Goal: Transaction & Acquisition: Download file/media

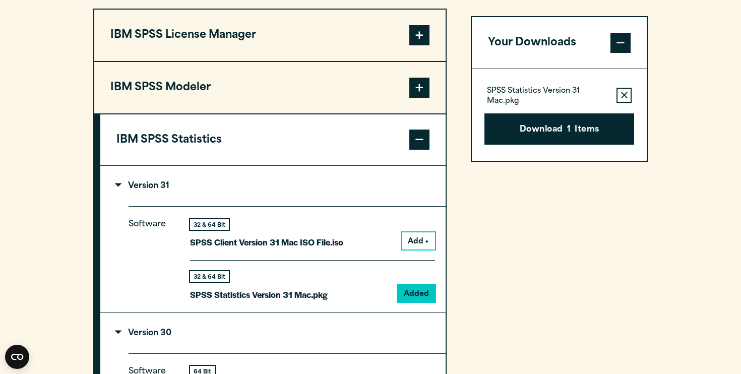
scroll to position [815, 0]
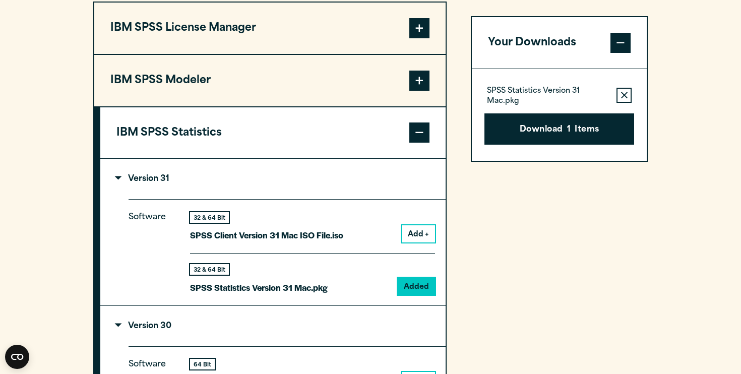
click at [413, 132] on span at bounding box center [419, 132] width 20 height 20
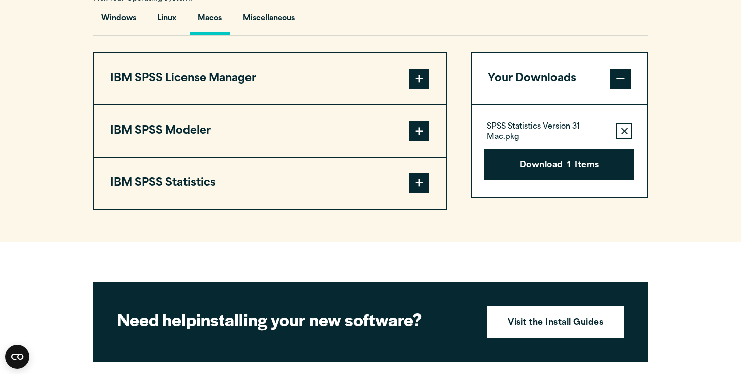
scroll to position [743, 0]
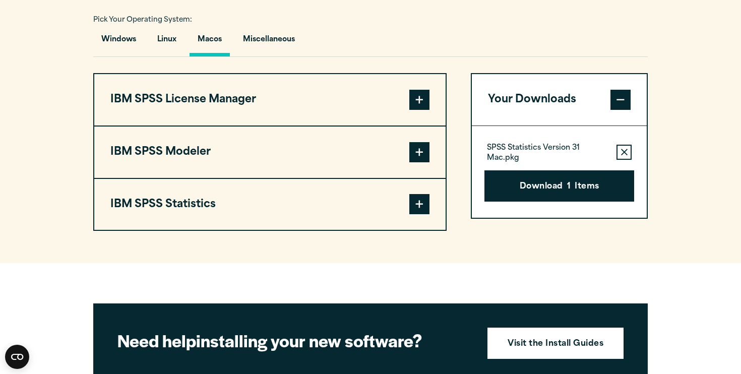
click at [418, 210] on span at bounding box center [419, 204] width 20 height 20
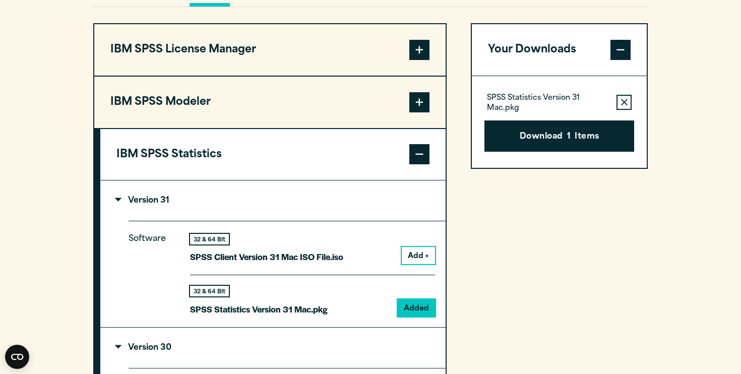
scroll to position [809, 0]
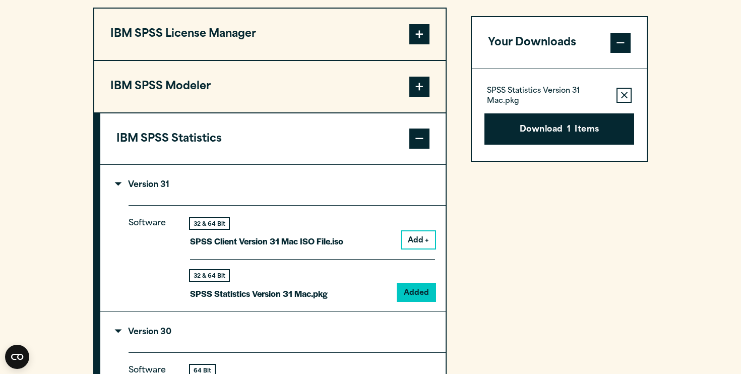
click at [120, 186] on p "Version 31" at bounding box center [142, 185] width 53 height 8
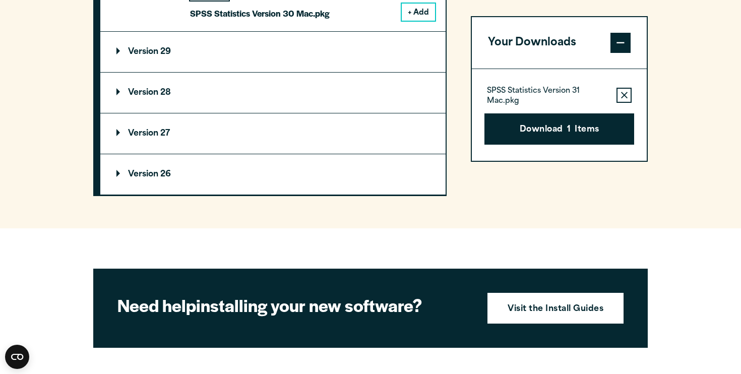
scroll to position [1143, 0]
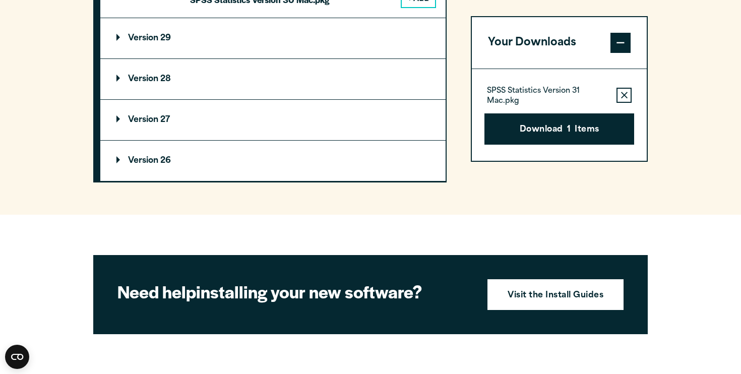
click at [116, 161] on p "Version 26" at bounding box center [143, 161] width 54 height 8
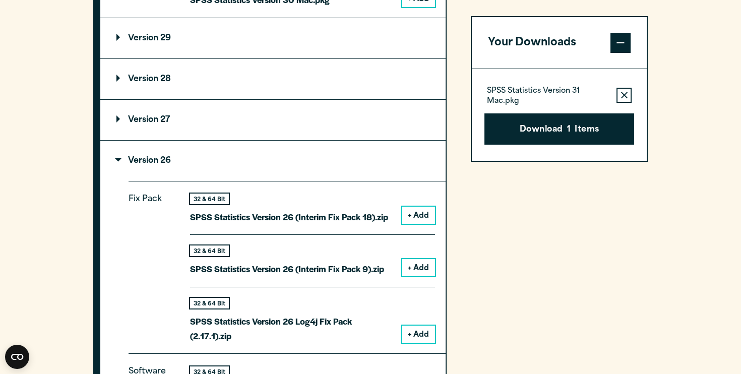
click at [116, 161] on p "Version 26" at bounding box center [143, 161] width 54 height 8
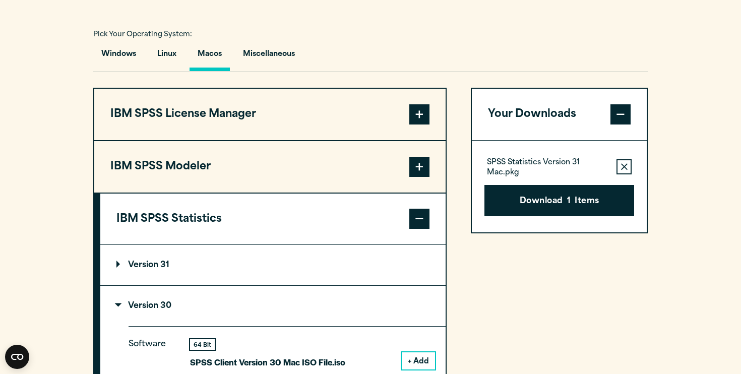
scroll to position [724, 0]
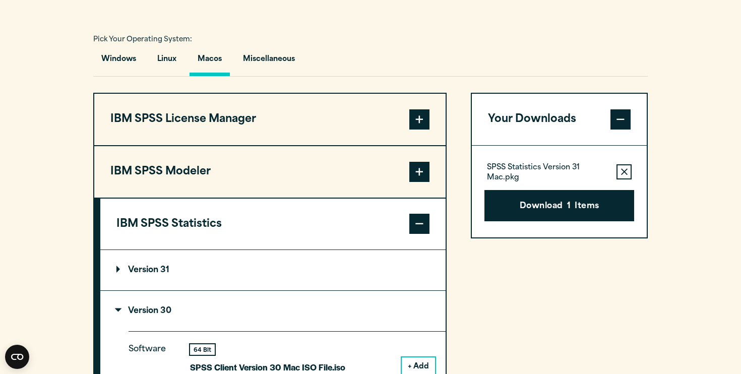
click at [157, 168] on button "IBM SPSS Modeler" at bounding box center [269, 171] width 351 height 51
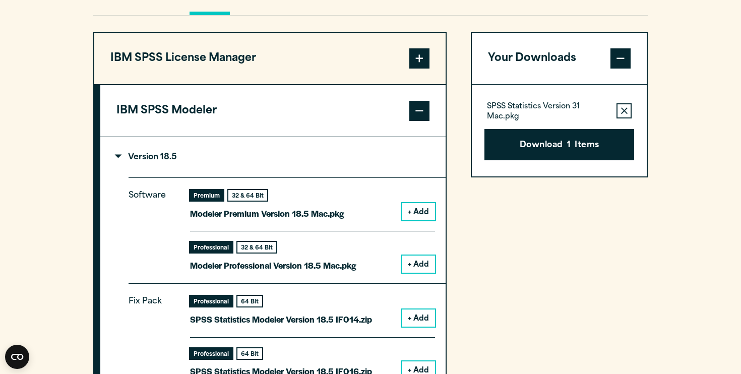
scroll to position [816, 0]
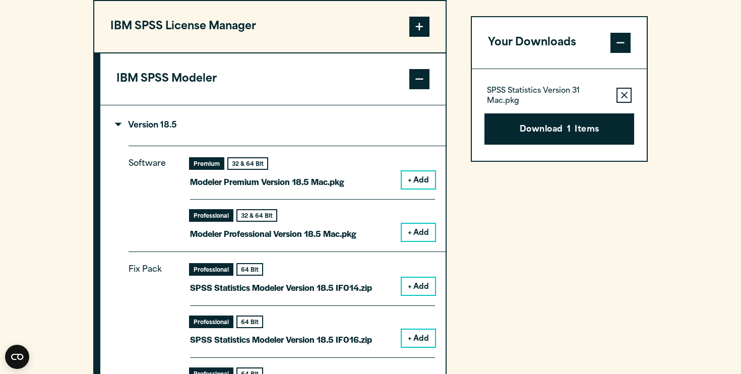
click at [365, 84] on button "IBM SPSS Modeler" at bounding box center [272, 78] width 345 height 51
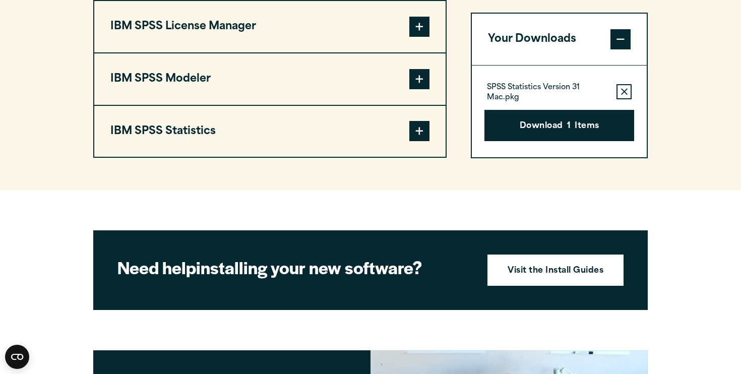
click at [367, 35] on button "IBM SPSS License Manager" at bounding box center [269, 26] width 351 height 51
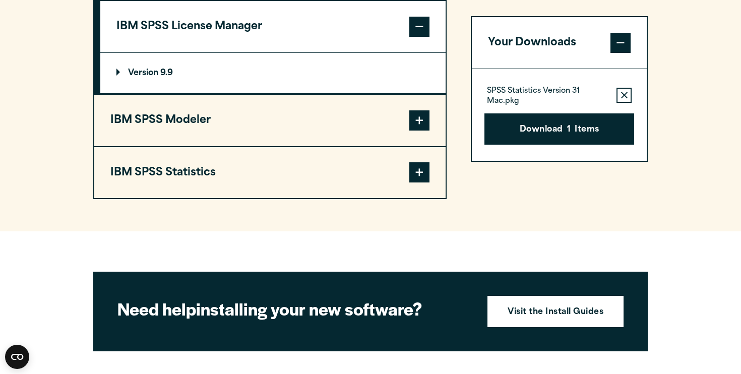
click at [367, 35] on button "IBM SPSS License Manager" at bounding box center [272, 26] width 345 height 51
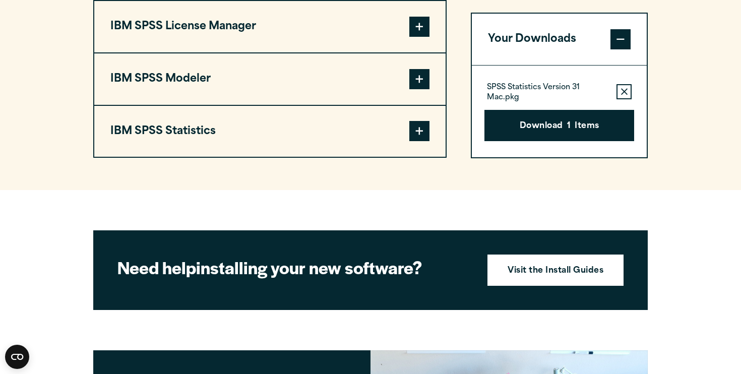
click at [396, 122] on button "IBM SPSS Statistics" at bounding box center [269, 131] width 351 height 51
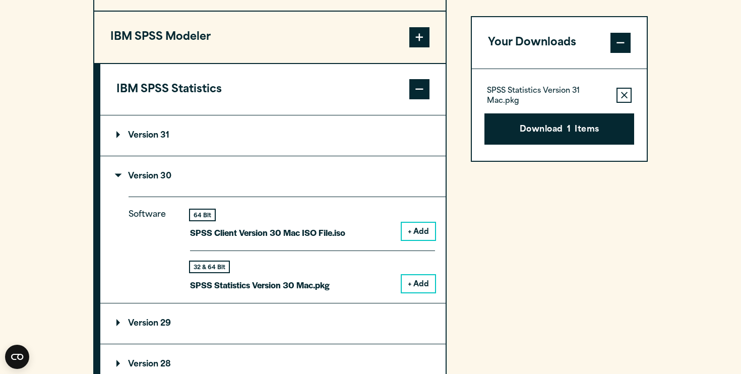
scroll to position [877, 0]
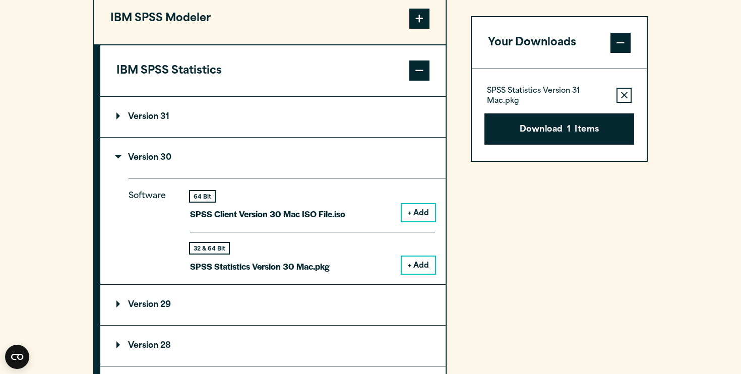
click at [119, 159] on p "Version 30" at bounding box center [143, 158] width 55 height 8
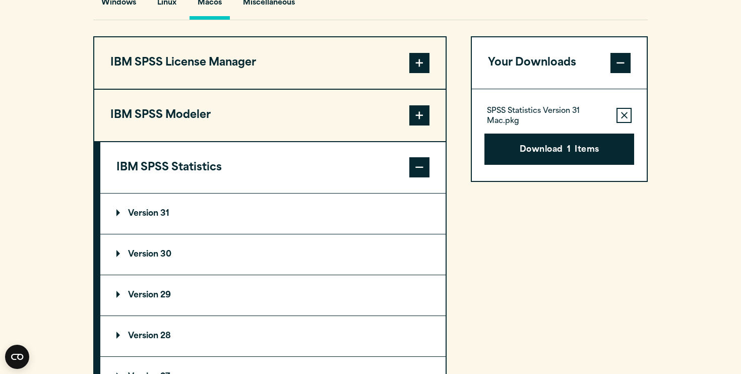
scroll to position [644, 0]
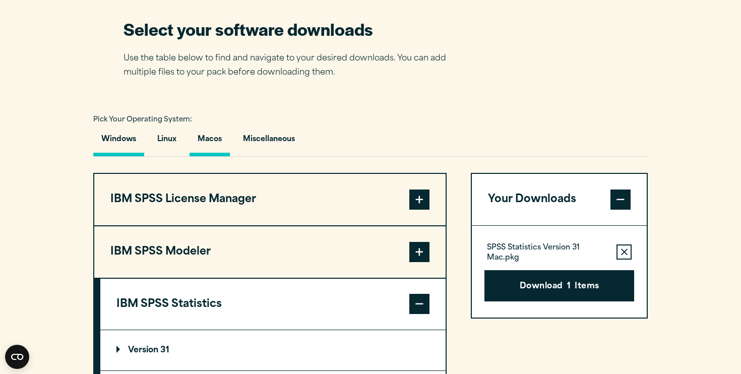
click at [131, 141] on button "Windows" at bounding box center [118, 141] width 51 height 29
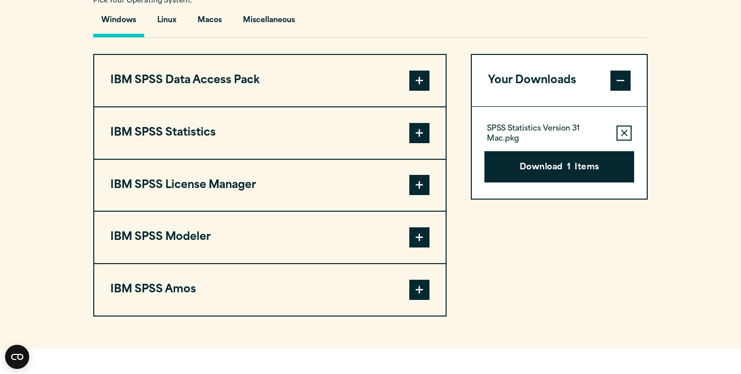
scroll to position [763, 0]
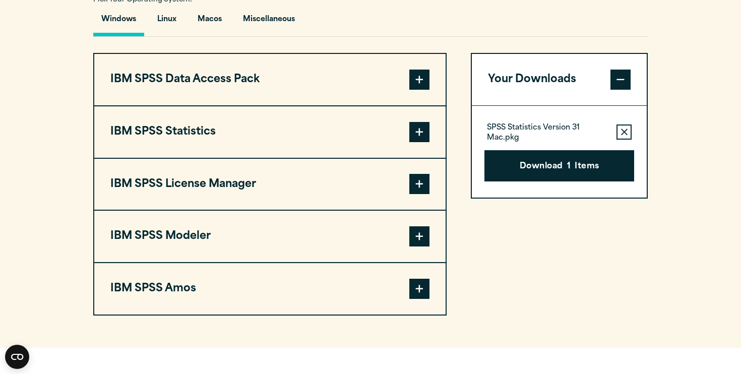
click at [343, 279] on button "IBM SPSS Amos" at bounding box center [269, 288] width 351 height 51
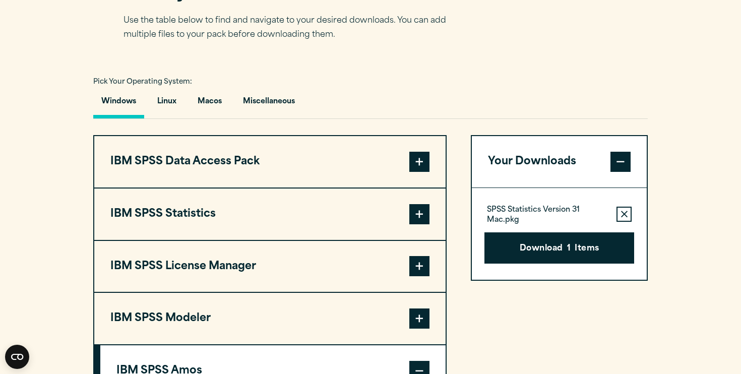
scroll to position [627, 0]
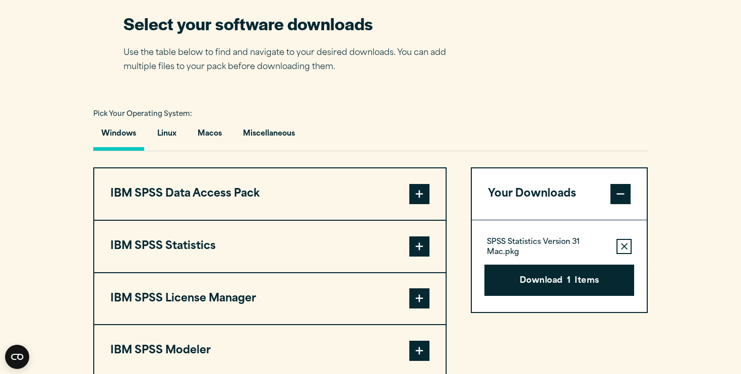
scroll to position [708, 0]
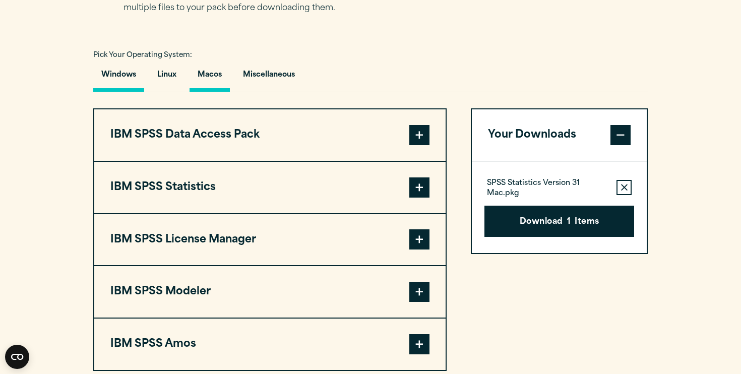
click at [208, 78] on button "Macos" at bounding box center [209, 77] width 40 height 29
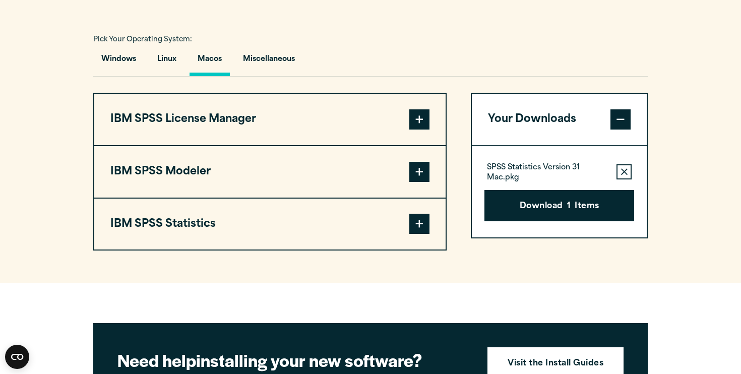
click at [384, 224] on button "IBM SPSS Statistics" at bounding box center [269, 224] width 351 height 51
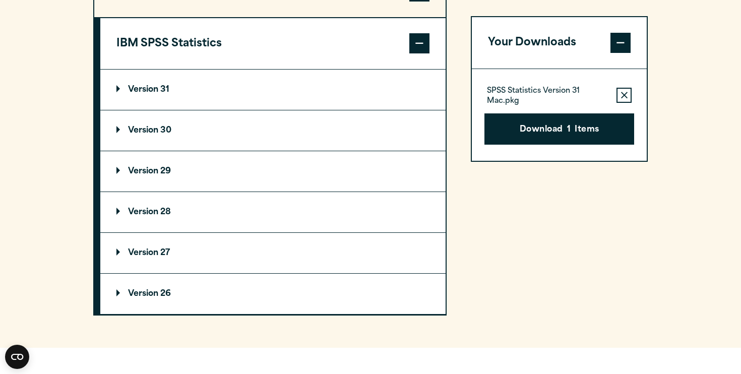
click at [140, 170] on p "Version 29" at bounding box center [143, 171] width 54 height 8
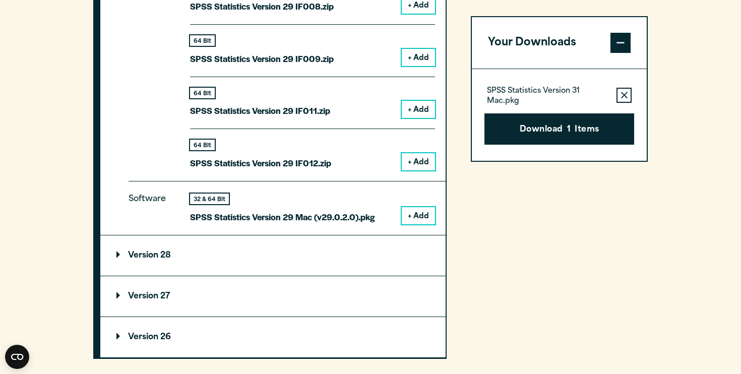
scroll to position [1399, 0]
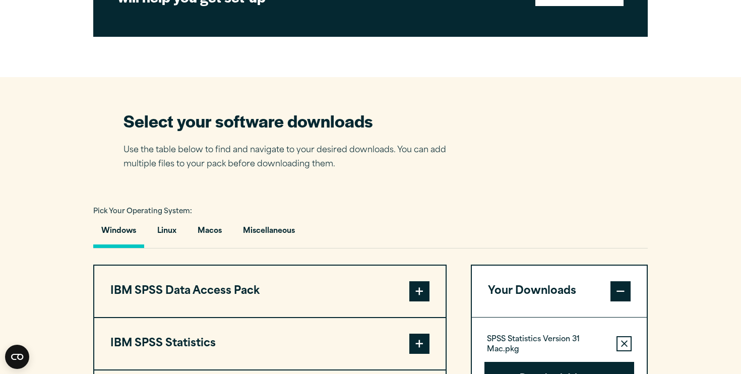
scroll to position [589, 0]
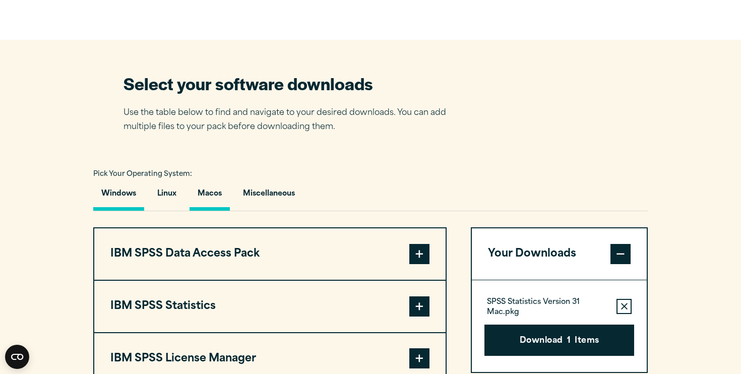
click at [220, 200] on button "Macos" at bounding box center [209, 196] width 40 height 29
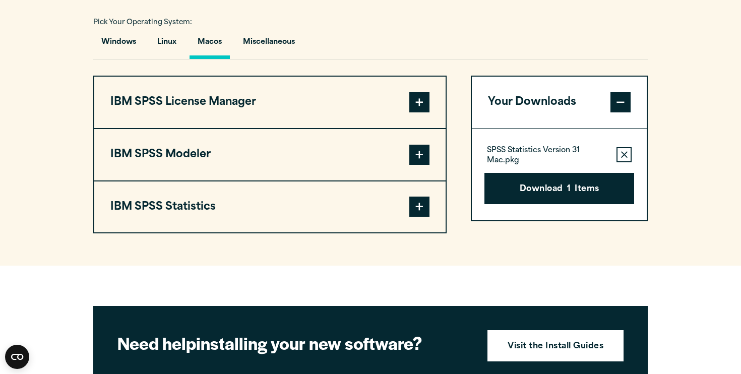
click at [274, 201] on button "IBM SPSS Statistics" at bounding box center [269, 206] width 351 height 51
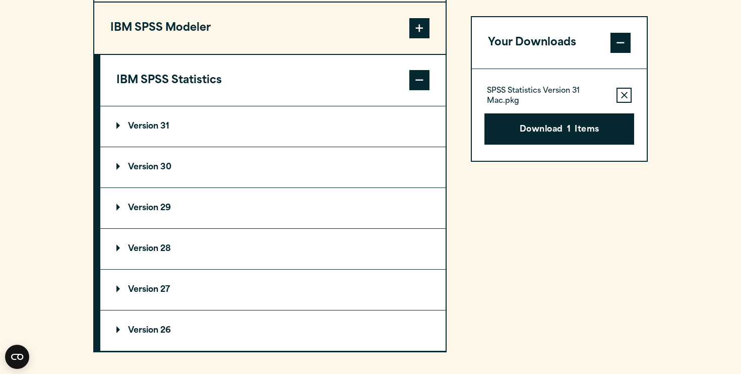
scroll to position [867, 0]
click at [621, 97] on icon "button" at bounding box center [624, 95] width 7 height 7
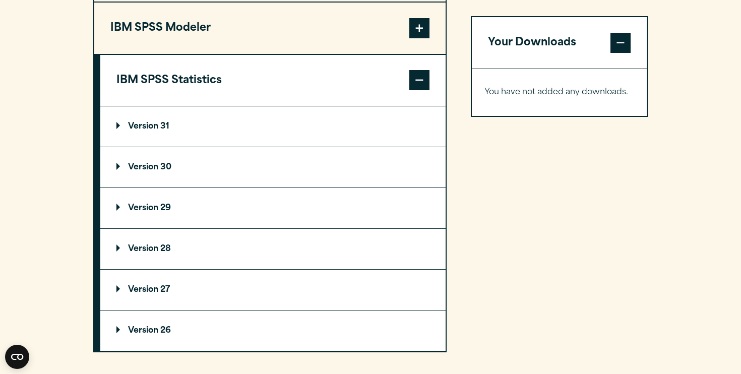
click at [166, 212] on p "Version 29" at bounding box center [143, 208] width 54 height 8
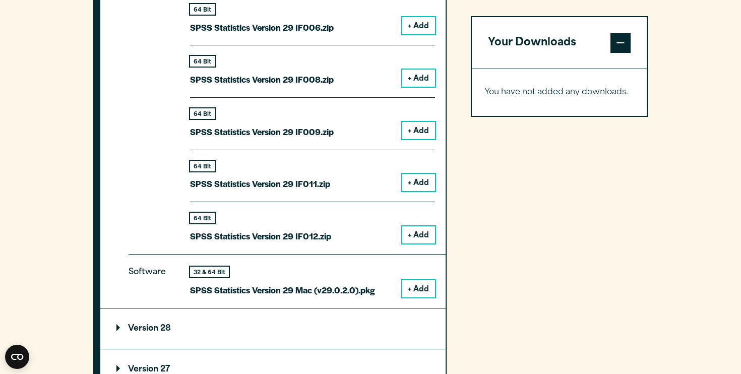
scroll to position [1443, 0]
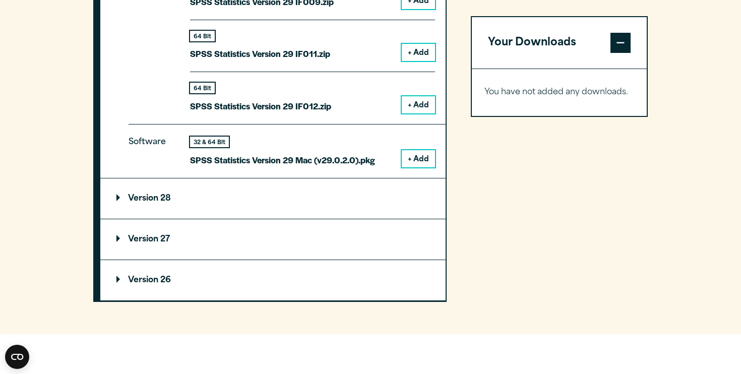
click at [409, 154] on button "+ Add" at bounding box center [418, 158] width 33 height 17
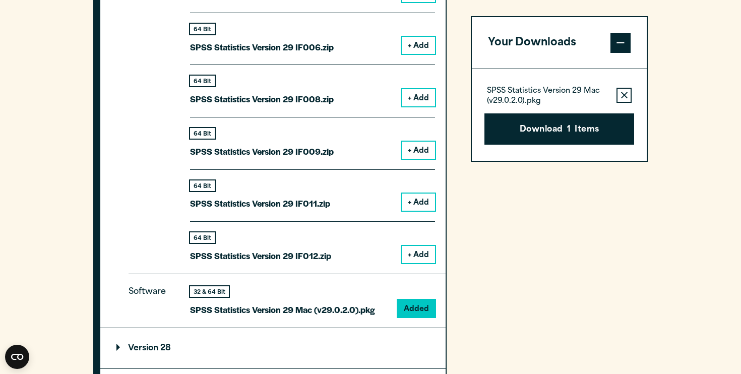
scroll to position [1299, 0]
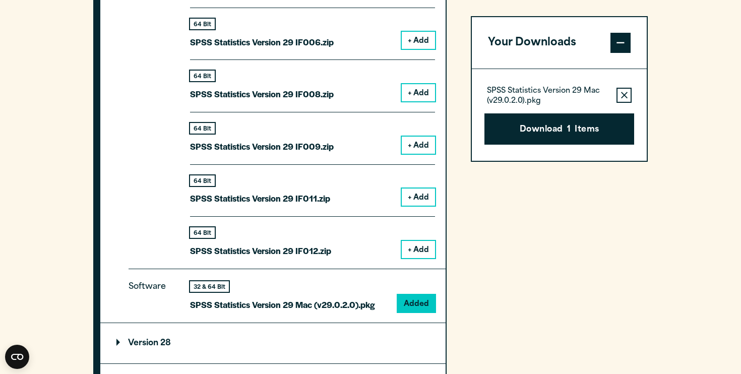
click at [427, 241] on button "+ Add" at bounding box center [418, 249] width 33 height 17
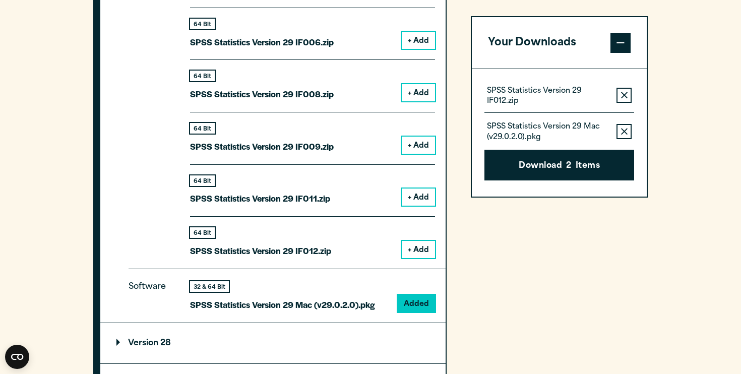
click at [427, 196] on button "+ Add" at bounding box center [418, 196] width 33 height 17
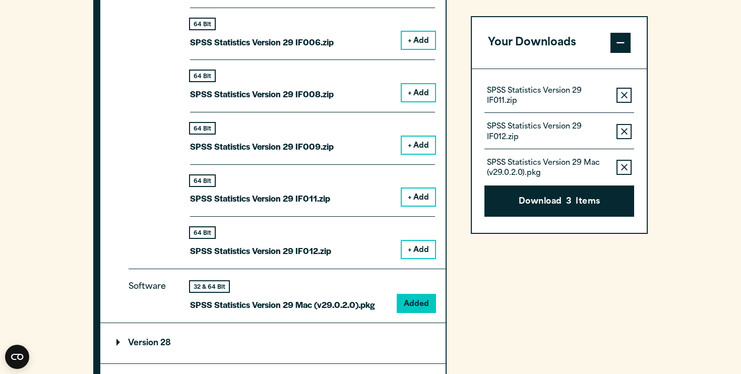
click at [425, 153] on div "64 Bit SPSS Statistics Version 29 IF009.zip + Add" at bounding box center [312, 138] width 245 height 52
click at [425, 140] on button "+ Add" at bounding box center [418, 145] width 33 height 17
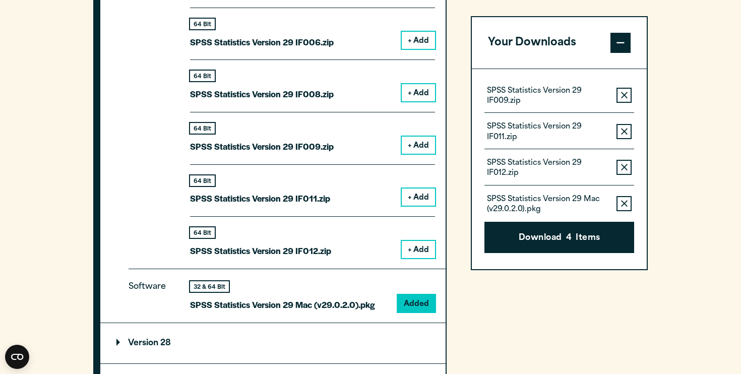
click at [425, 89] on button "+ Add" at bounding box center [418, 92] width 33 height 17
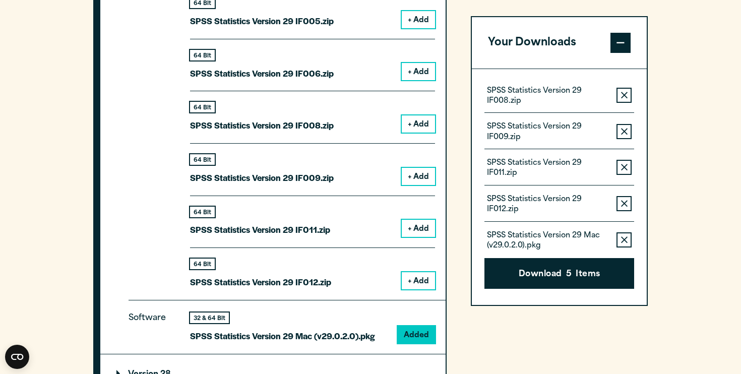
scroll to position [1248, 0]
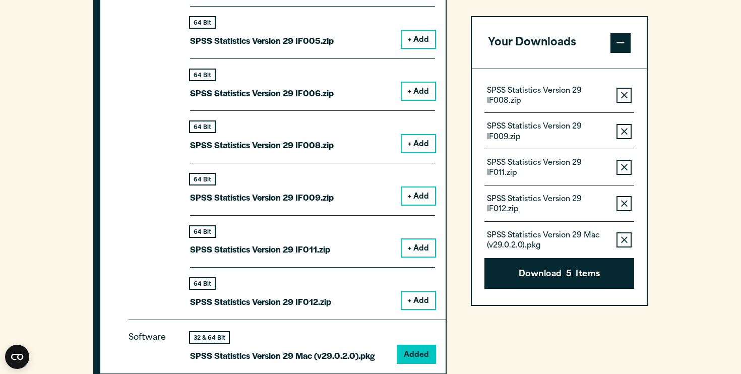
click at [425, 86] on button "+ Add" at bounding box center [418, 91] width 33 height 17
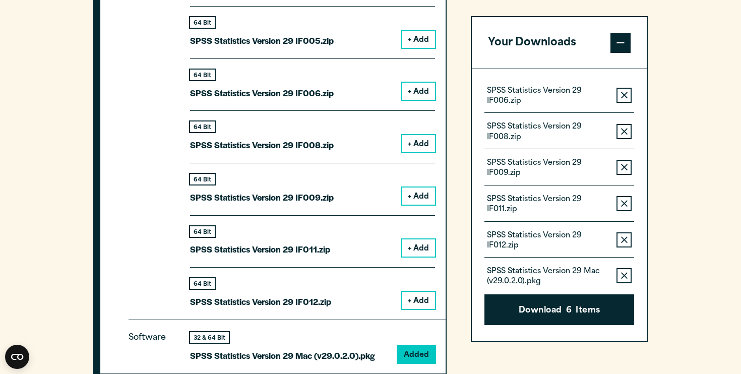
click at [419, 44] on button "+ Add" at bounding box center [418, 39] width 33 height 17
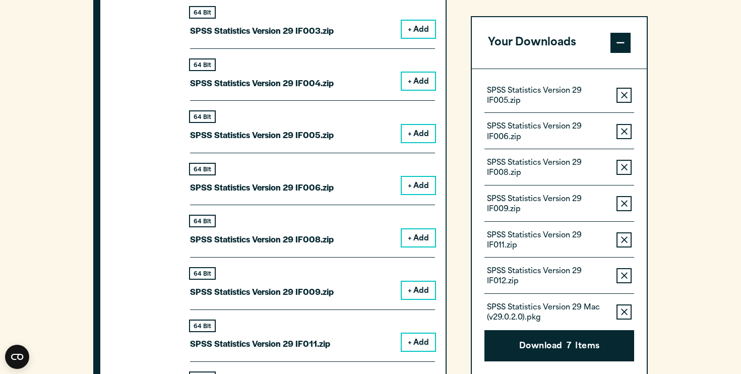
scroll to position [1141, 0]
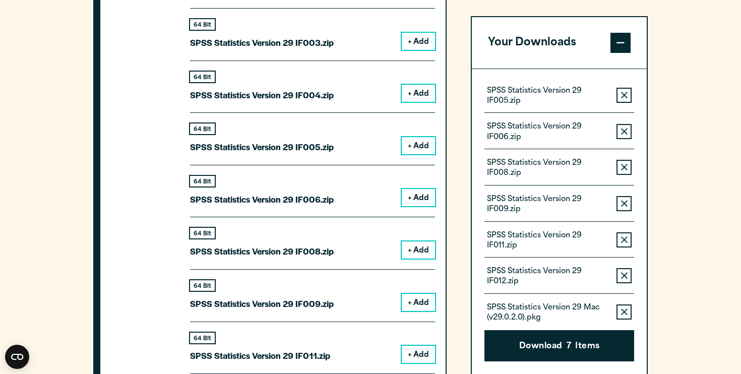
click at [423, 93] on button "+ Add" at bounding box center [418, 93] width 33 height 17
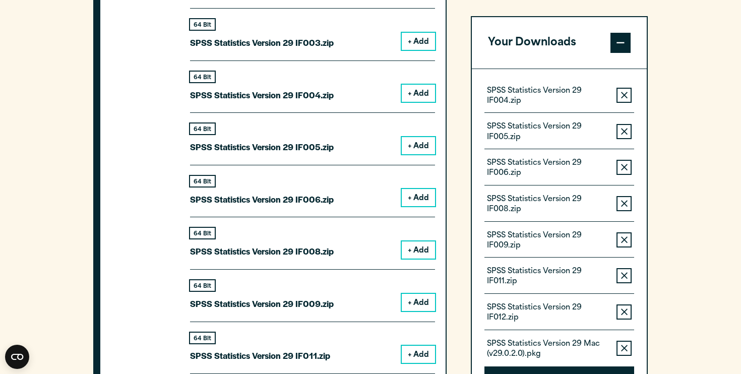
click at [421, 44] on button "+ Add" at bounding box center [418, 41] width 33 height 17
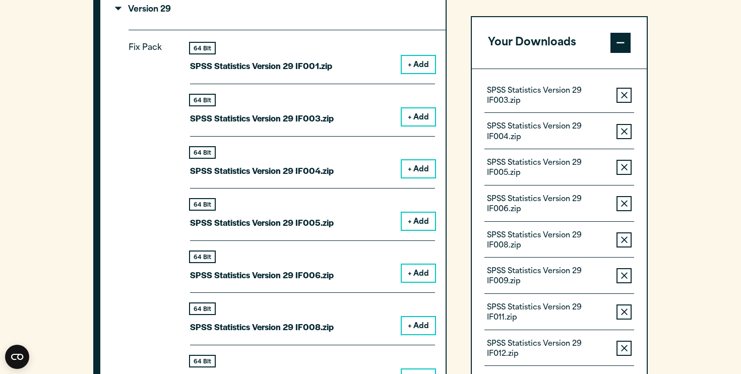
click at [421, 59] on button "+ Add" at bounding box center [418, 64] width 33 height 17
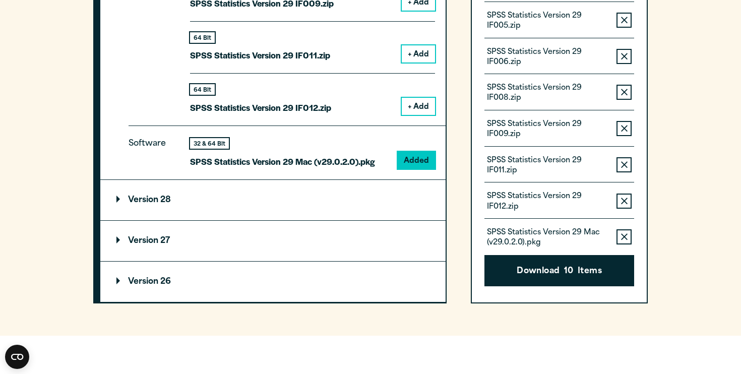
scroll to position [1486, 0]
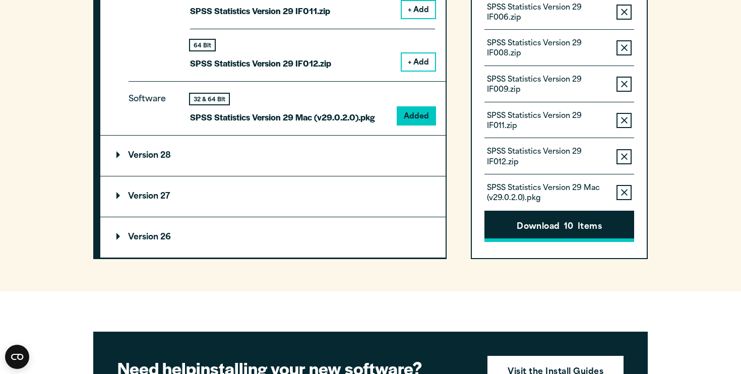
click at [544, 213] on button "Download 10 Items" at bounding box center [559, 226] width 150 height 31
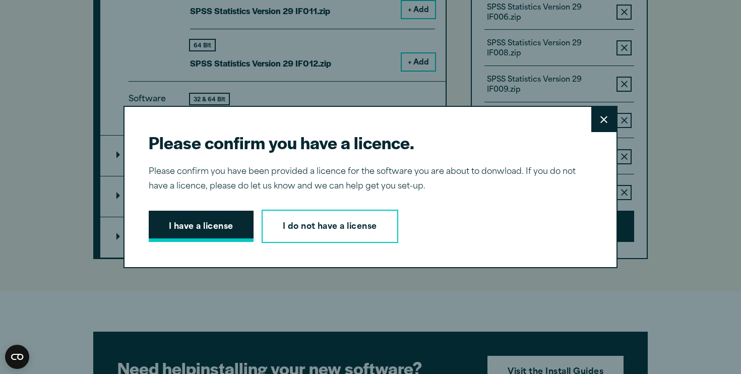
click at [226, 234] on button "I have a license" at bounding box center [201, 226] width 105 height 31
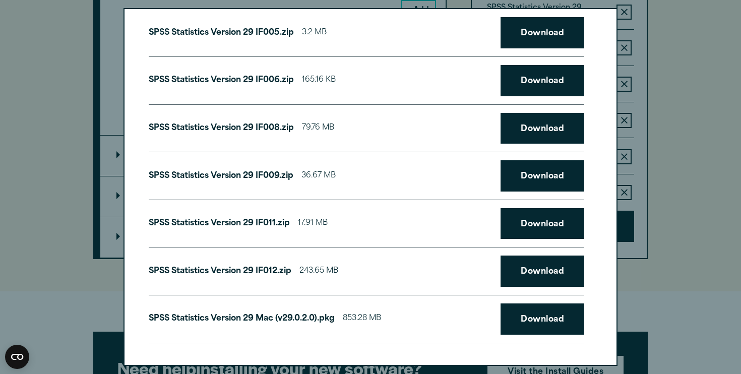
scroll to position [200, 0]
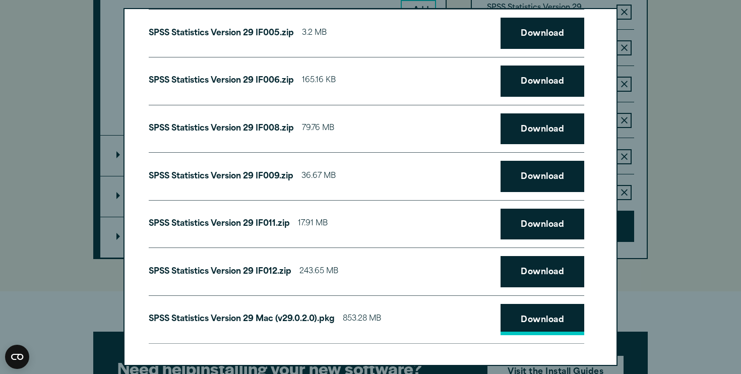
click at [518, 315] on link "Download" at bounding box center [542, 319] width 84 height 31
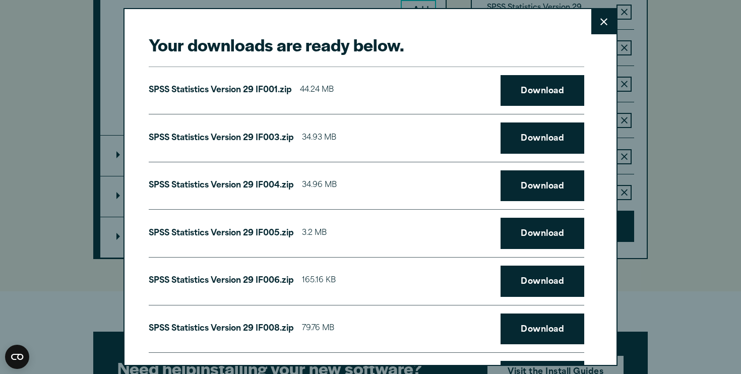
scroll to position [0, 0]
